Goal: Task Accomplishment & Management: Manage account settings

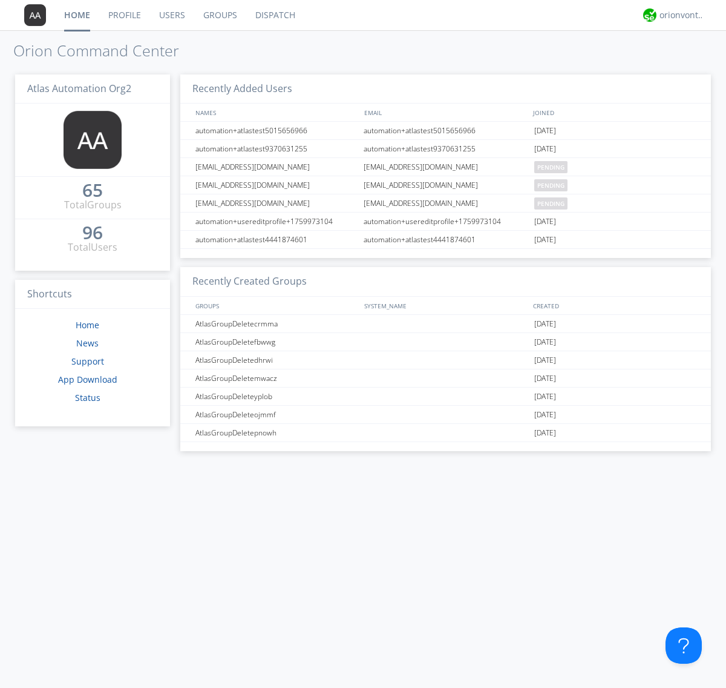
click at [171, 15] on link "Users" at bounding box center [172, 15] width 44 height 30
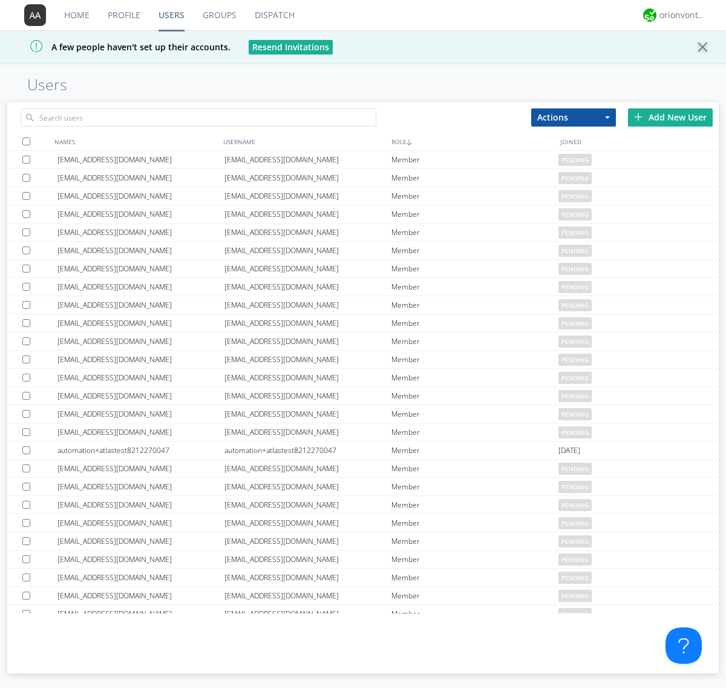
click at [671, 117] on div "Add New User" at bounding box center [670, 117] width 85 height 18
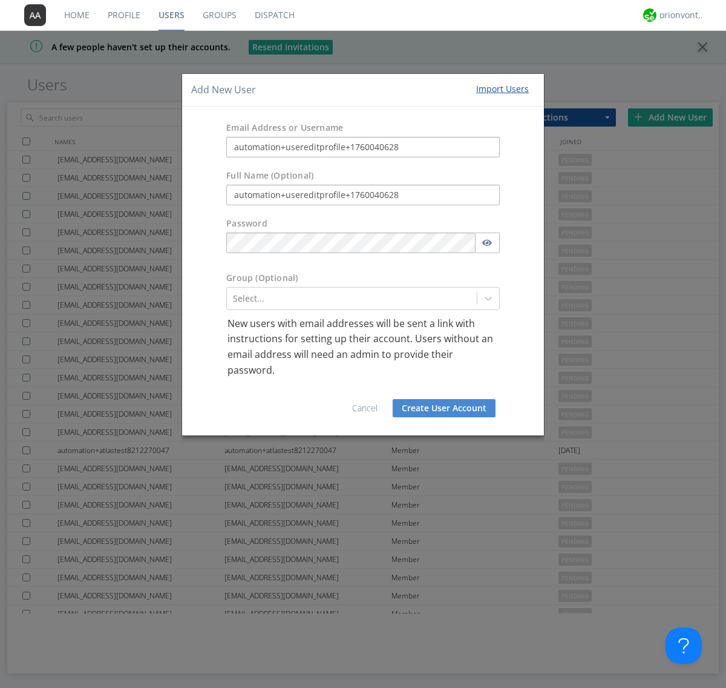
click at [444, 408] on button "Create User Account" at bounding box center [444, 408] width 103 height 18
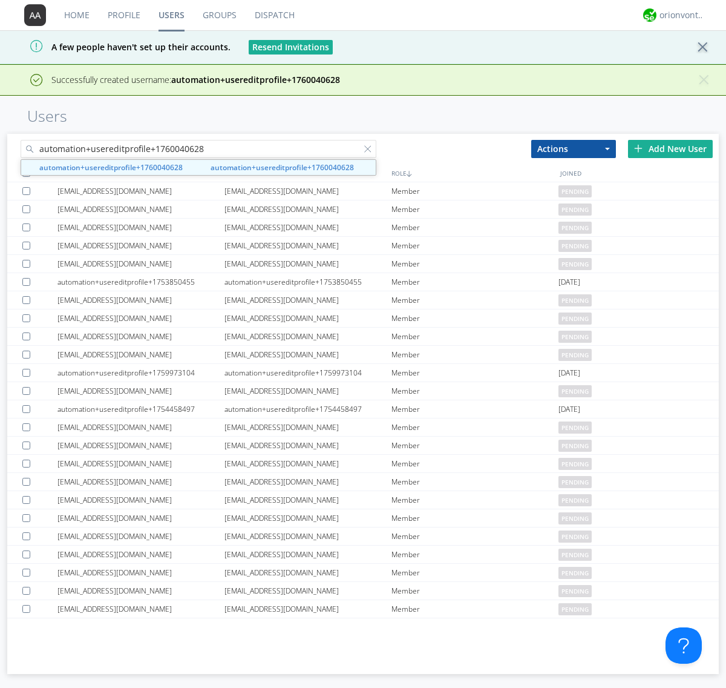
type input "automation+usereditprofile+1760040628"
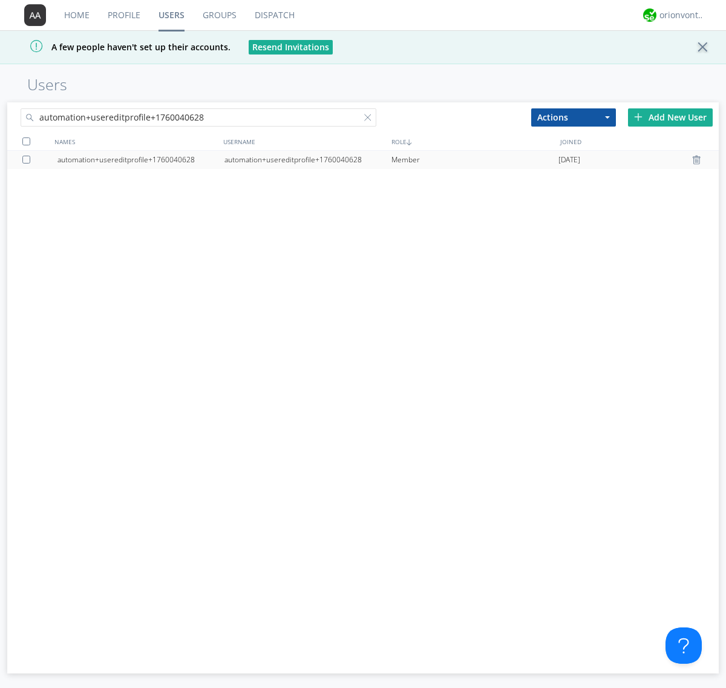
click at [308, 159] on div "automation+usereditprofile+1760040628" at bounding box center [308, 160] width 167 height 18
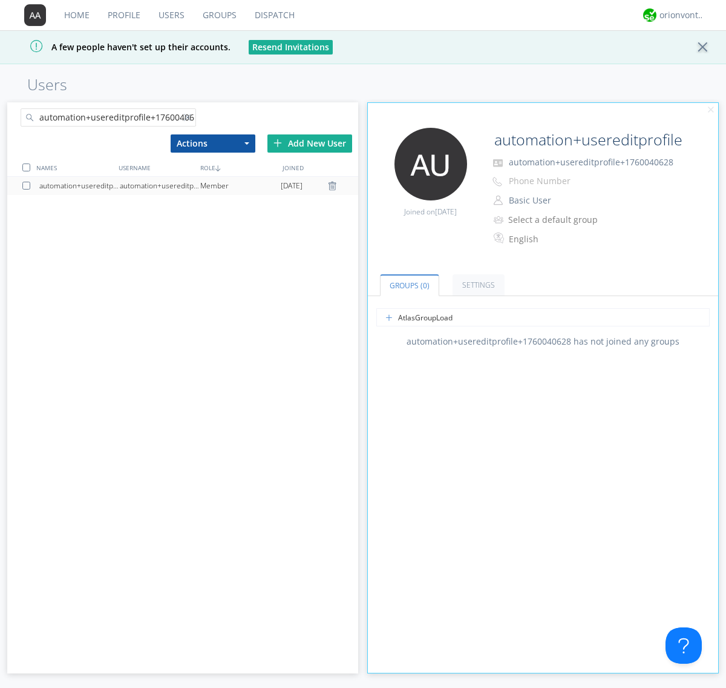
type input "AtlasGroupLoadTest"
